Goal: Task Accomplishment & Management: Complete application form

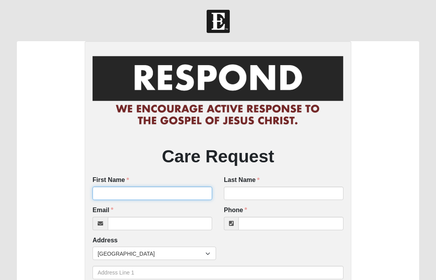
click at [167, 193] on input "First Name" at bounding box center [153, 193] width 120 height 13
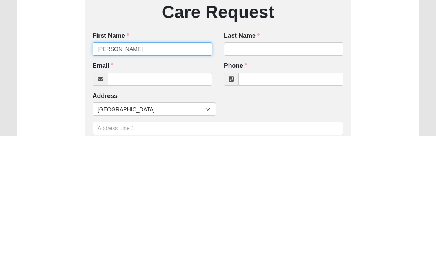
type input "Rosemary"
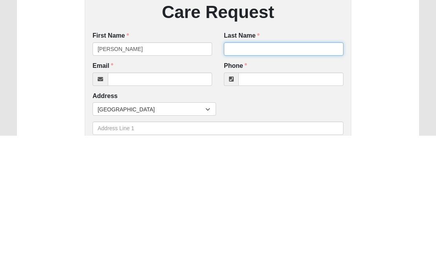
click at [260, 187] on input "Last Name" at bounding box center [284, 193] width 120 height 13
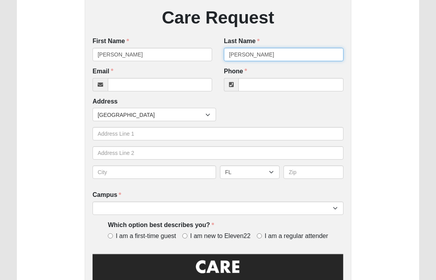
scroll to position [138, 0]
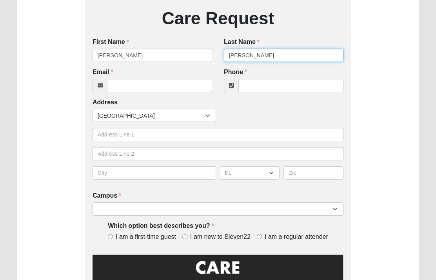
type input "Howard"
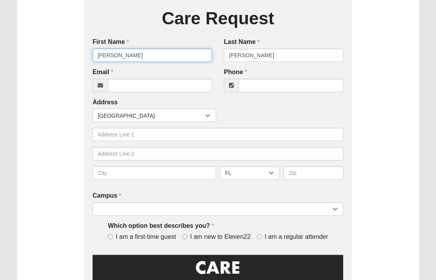
click at [133, 54] on input "Rosemary" at bounding box center [153, 55] width 120 height 13
type input "R"
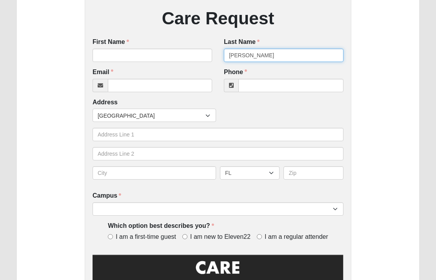
click at [258, 55] on input "Howard" at bounding box center [284, 55] width 120 height 13
type input "H"
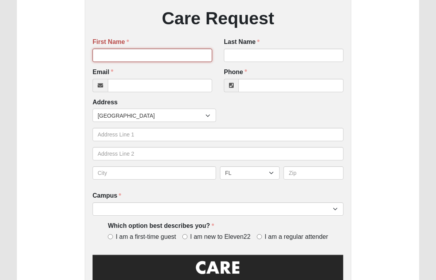
click at [138, 50] on input "First Name" at bounding box center [153, 55] width 120 height 13
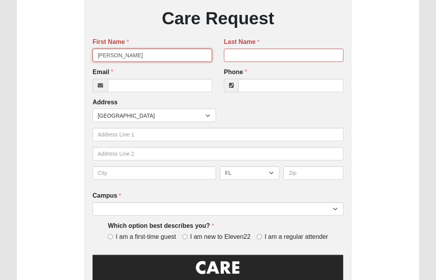
type input "Elayne"
click at [255, 56] on input "Last Name" at bounding box center [284, 55] width 120 height 13
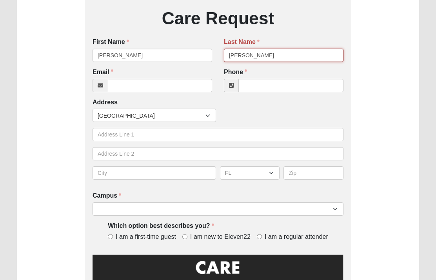
type input "Merriott"
click at [160, 85] on input "Email" at bounding box center [160, 85] width 104 height 13
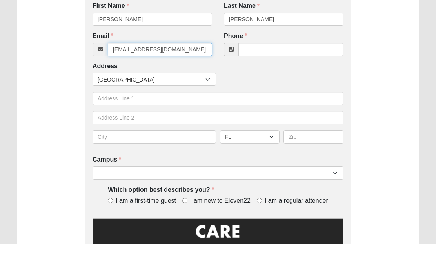
type input "merriotd@comcast.net"
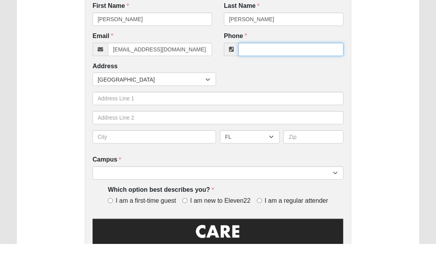
click at [301, 79] on input "Phone" at bounding box center [290, 85] width 105 height 13
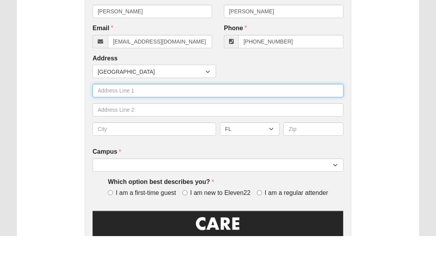
click at [149, 128] on input "text" at bounding box center [218, 134] width 251 height 13
type input "(904) 233-3486"
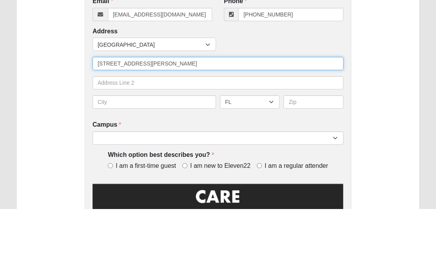
type input "2368 Stoney Glen Drive"
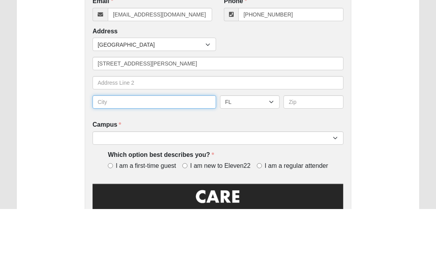
click at [142, 166] on input "text" at bounding box center [155, 172] width 124 height 13
type input "[PERSON_NAME][GEOGRAPHIC_DATA]"
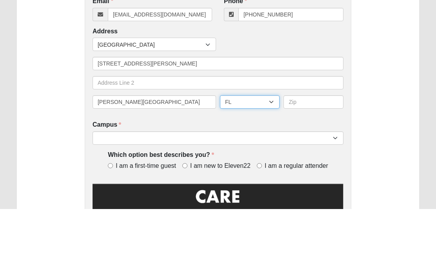
click at [272, 166] on select "AL AK AS AR AZ CA CO CT DE DC FM FL GA GU HI ID IL IN IA KS KY LA ME MH MD MA M…" at bounding box center [250, 172] width 60 height 13
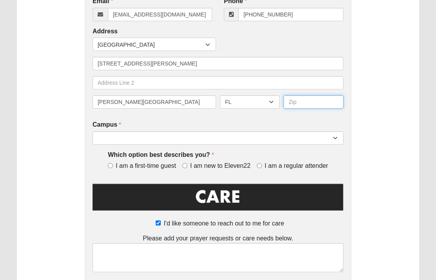
click at [332, 99] on input "text" at bounding box center [313, 101] width 60 height 13
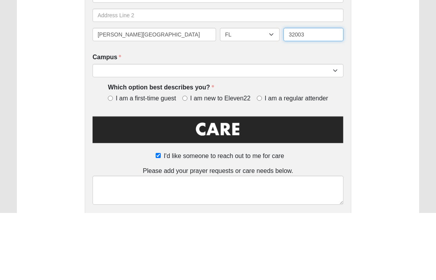
type input "32003"
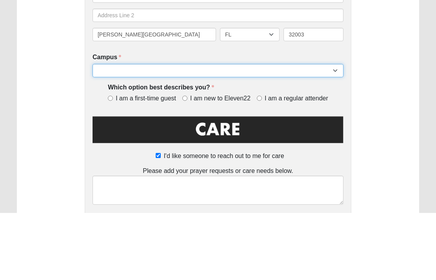
click at [140, 131] on select "Arlington Baymeadows College Park Orlando (Coming Soon) Eleven22 Online Fleming…" at bounding box center [218, 137] width 251 height 13
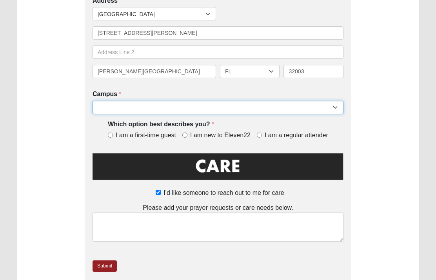
select select "3"
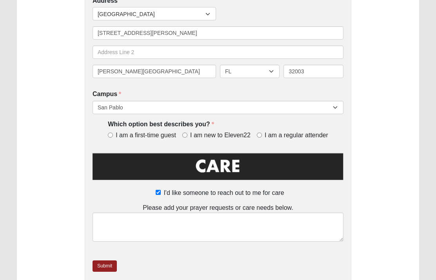
click at [258, 133] on input "I am a regular attender" at bounding box center [259, 135] width 5 height 5
radio input "true"
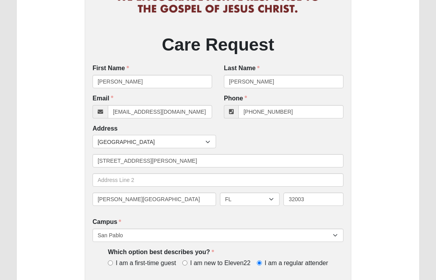
scroll to position [112, 0]
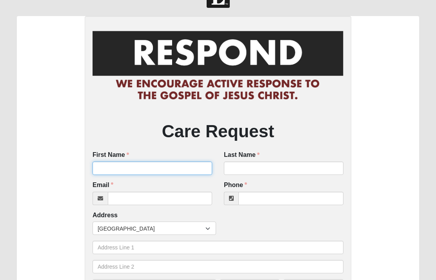
click at [190, 167] on input "First Name" at bounding box center [153, 168] width 120 height 13
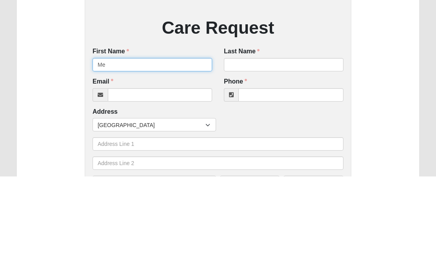
type input "M"
type input "[PERSON_NAME]"
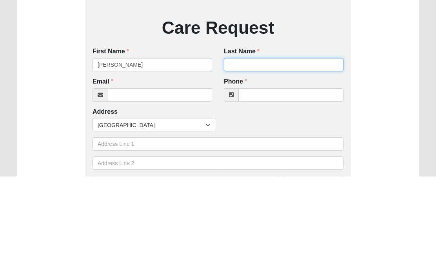
click at [258, 162] on input "Last Name" at bounding box center [284, 168] width 120 height 13
type input "Merriott"
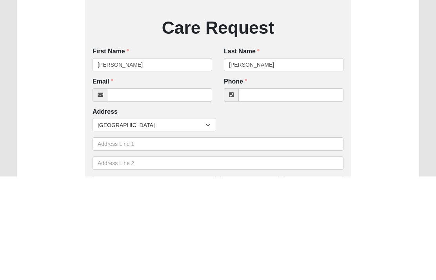
click at [151, 181] on div "Email Email address is not valid Email is required." at bounding box center [153, 193] width 120 height 24
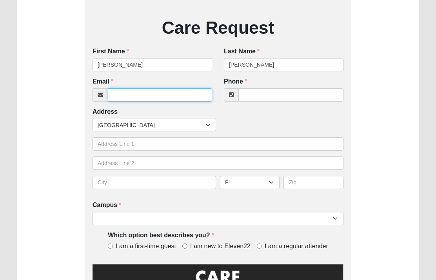
click at [144, 90] on input "Email" at bounding box center [160, 94] width 104 height 13
type input "merriotd@comcast.net"
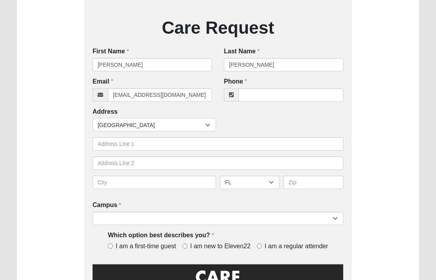
click at [282, 93] on input "Phone" at bounding box center [290, 94] width 105 height 13
type input "(904) 233-3486"
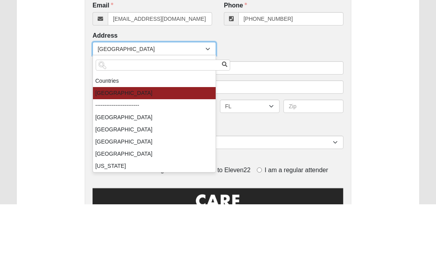
click at [373, 77] on div "Care Request First Name Elayne First Name is required. Last Name Merriott Last …" at bounding box center [218, 154] width 402 height 483
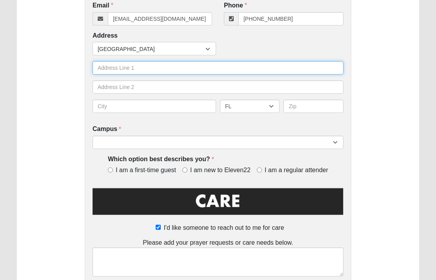
click at [129, 67] on input "text" at bounding box center [218, 67] width 251 height 13
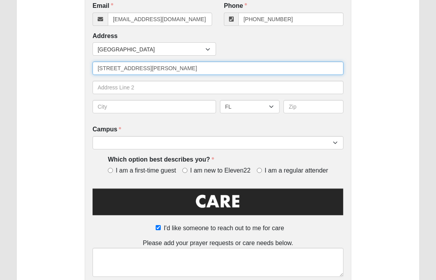
type input "2368 Stoney Glen Drive"
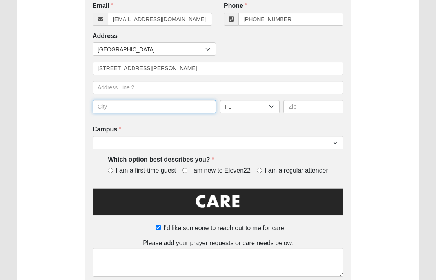
click at [126, 105] on input "text" at bounding box center [155, 106] width 124 height 13
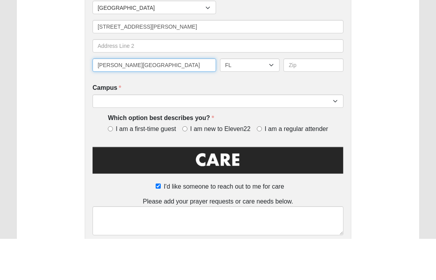
type input "[PERSON_NAME][GEOGRAPHIC_DATA]"
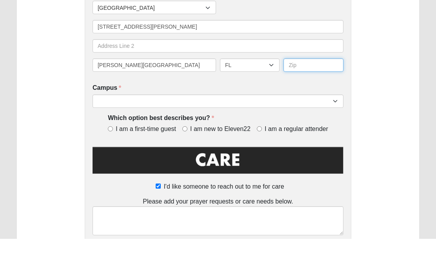
click at [332, 100] on input "text" at bounding box center [313, 106] width 60 height 13
type input "32093"
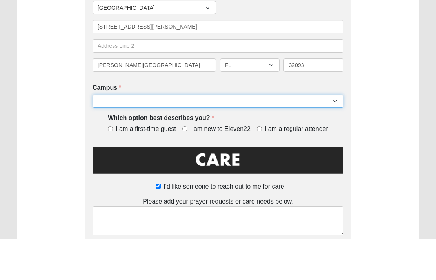
click at [142, 136] on select "Arlington Baymeadows College Park Orlando (Coming Soon) Eleven22 Online Fleming…" at bounding box center [218, 142] width 251 height 13
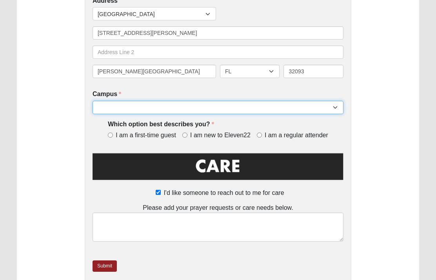
select select "3"
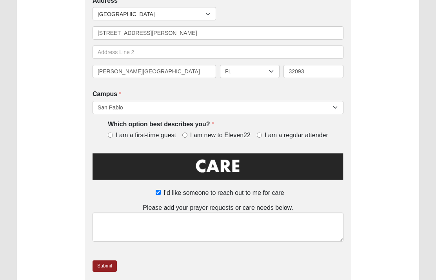
click at [262, 133] on input "I am a regular attender" at bounding box center [259, 135] width 5 height 5
radio input "true"
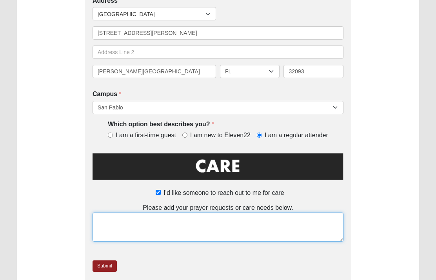
click at [125, 222] on textarea at bounding box center [218, 227] width 251 height 29
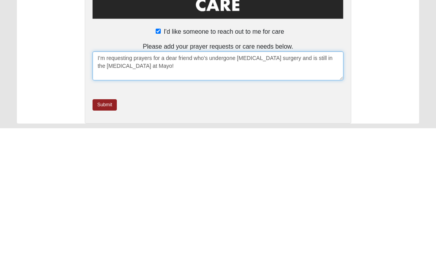
click at [196, 203] on textarea "I’m requesting prayers for a dear friend who’s undergone cancer surgery and is …" at bounding box center [218, 217] width 251 height 29
click at [136, 203] on textarea "I’m requesting prayers for a dear friend (Rosemary Howard) who’s undergone canc…" at bounding box center [218, 217] width 251 height 29
type textarea "I’m requesting prayers for a dear friend (Rosemary Howard) who’s undergone canc…"
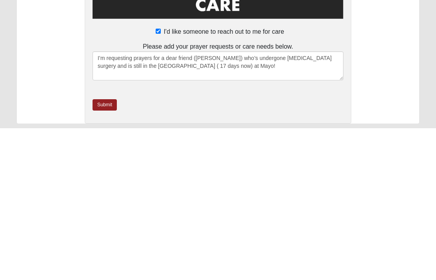
click at [102, 251] on link "Submit" at bounding box center [105, 256] width 24 height 11
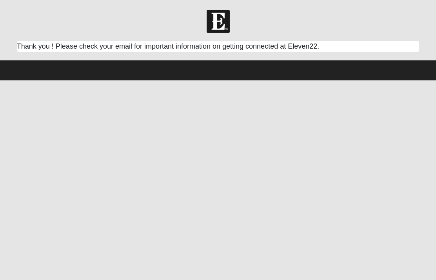
scroll to position [0, 0]
